Goal: Transaction & Acquisition: Purchase product/service

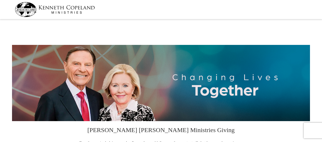
select select "MS"
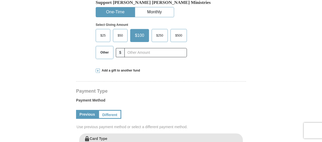
scroll to position [157, 0]
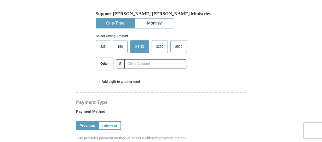
click at [105, 64] on span "Other" at bounding box center [105, 64] width 14 height 8
click at [0, 0] on input "Other" at bounding box center [0, 0] width 0 height 0
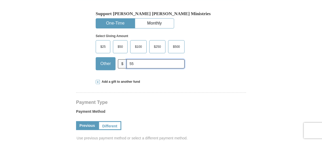
type input "55"
click at [224, 64] on div "Select Giving Amount Amount must be a valid number The total gift cannot be les…" at bounding box center [161, 51] width 131 height 46
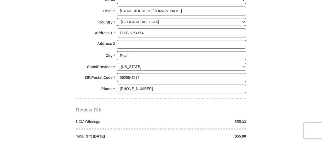
scroll to position [418, 0]
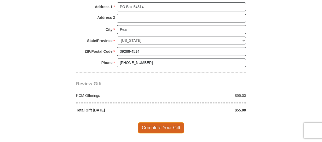
click at [162, 127] on span "Complete Your Gift" at bounding box center [161, 127] width 46 height 11
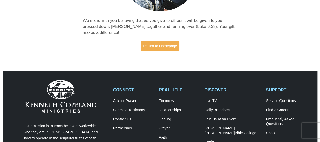
scroll to position [105, 0]
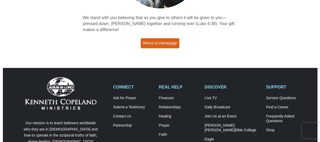
click at [169, 40] on link "Return to Homepage" at bounding box center [160, 43] width 39 height 10
